Goal: Task Accomplishment & Management: Use online tool/utility

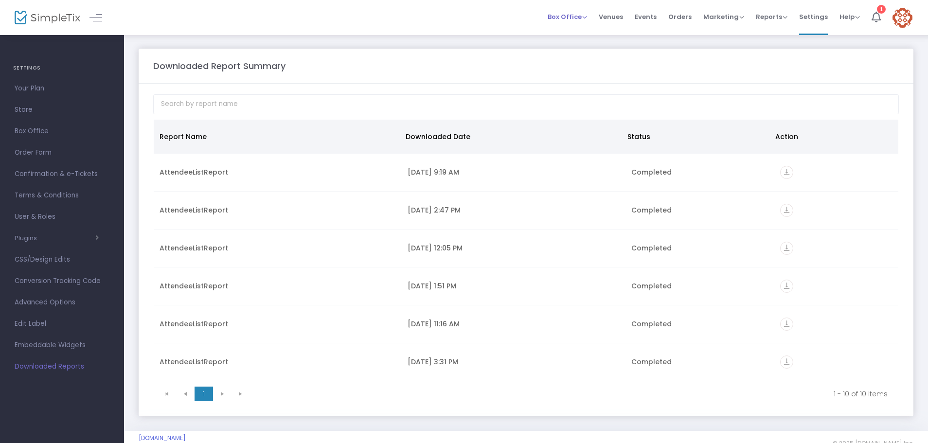
click at [587, 17] on span "Box Office" at bounding box center [567, 16] width 39 height 9
click at [784, 19] on span "Reports" at bounding box center [772, 16] width 32 height 9
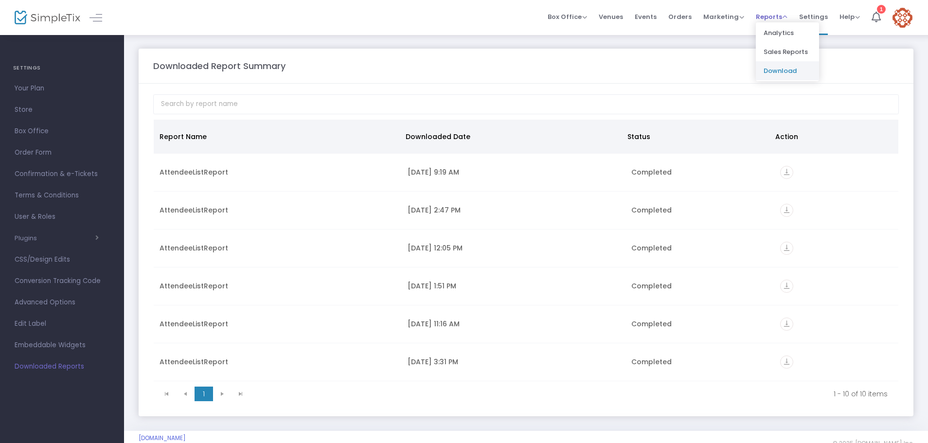
click at [778, 67] on li "Download" at bounding box center [787, 70] width 63 height 19
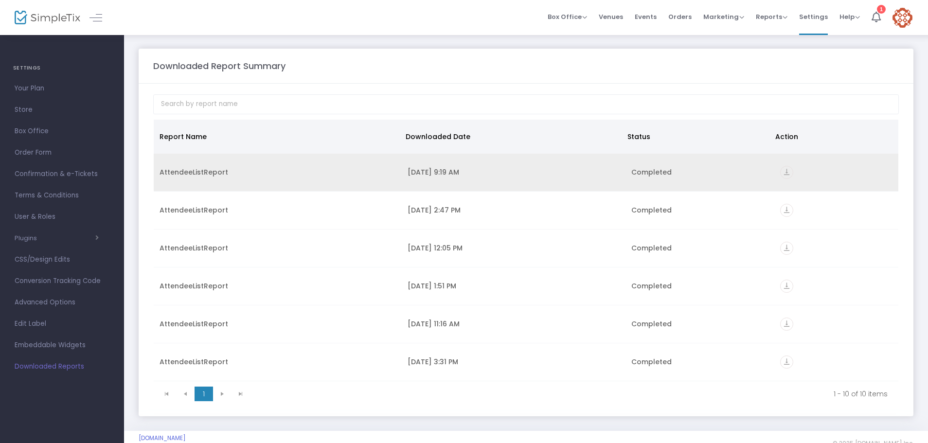
click at [781, 174] on icon "vertical_align_bottom" at bounding box center [786, 172] width 13 height 13
